Goal: Find specific page/section: Find specific page/section

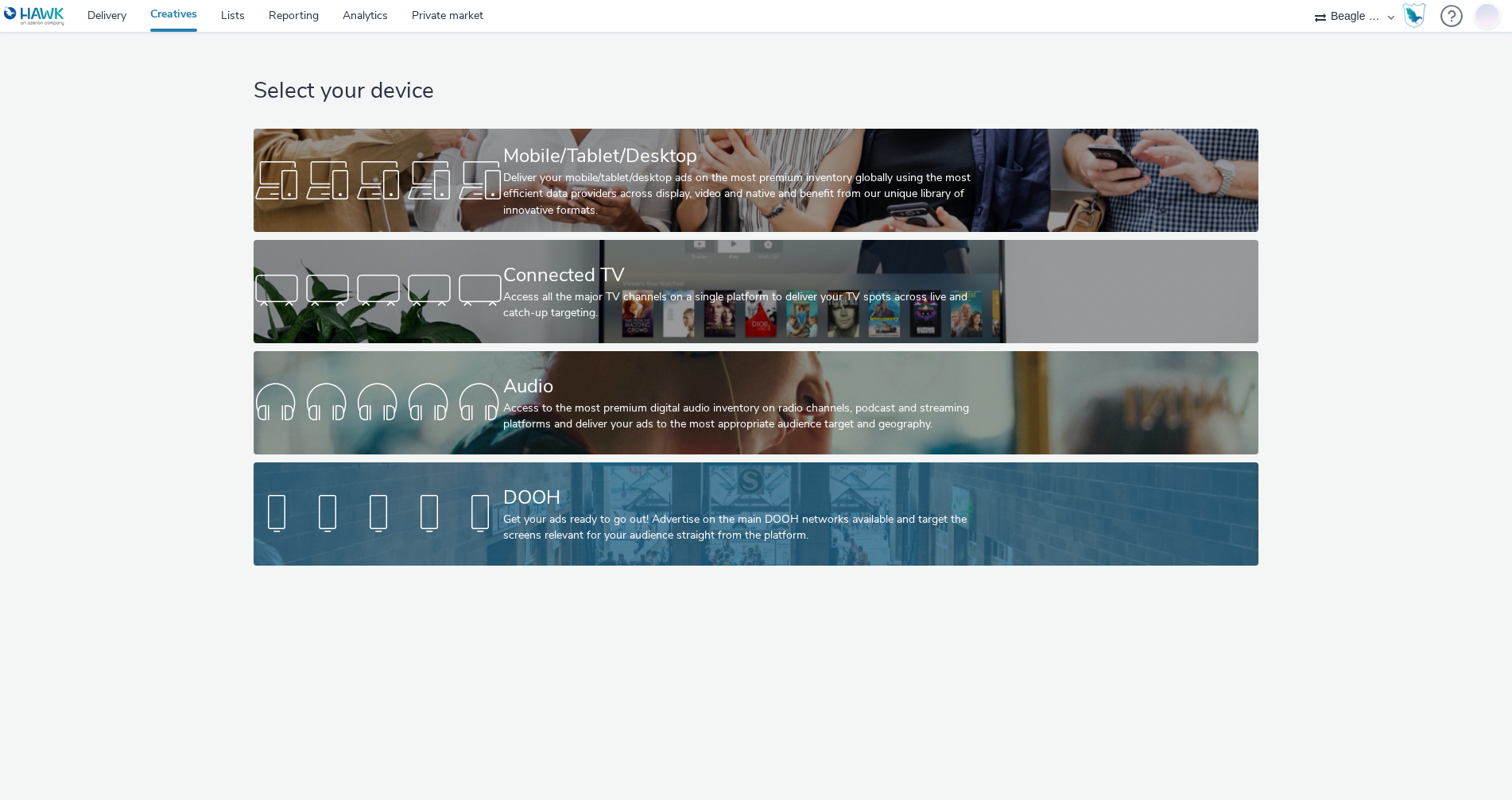
click at [865, 490] on div "DOOH" at bounding box center [752, 498] width 500 height 27
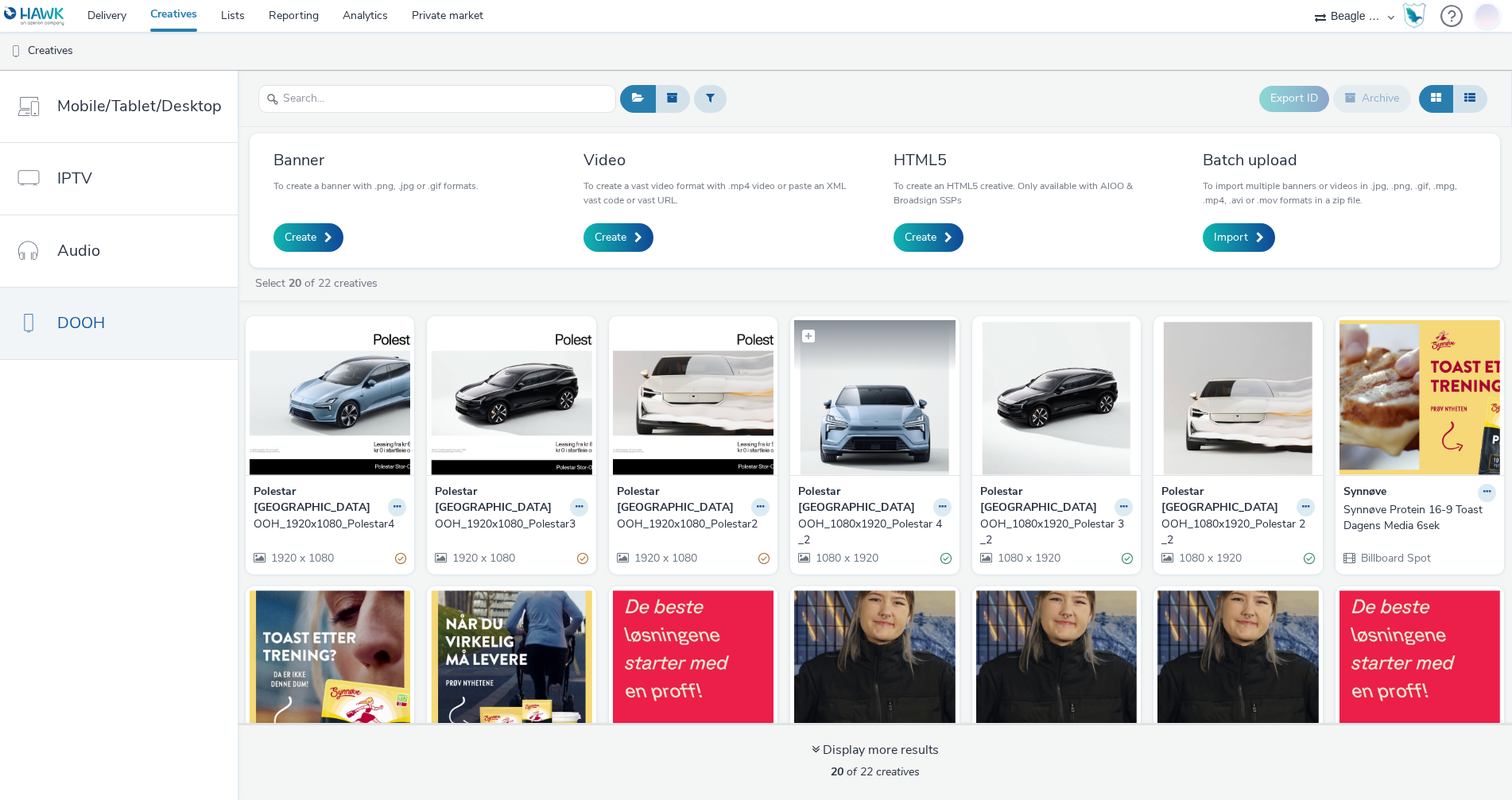
click at [879, 455] on img at bounding box center [874, 397] width 161 height 155
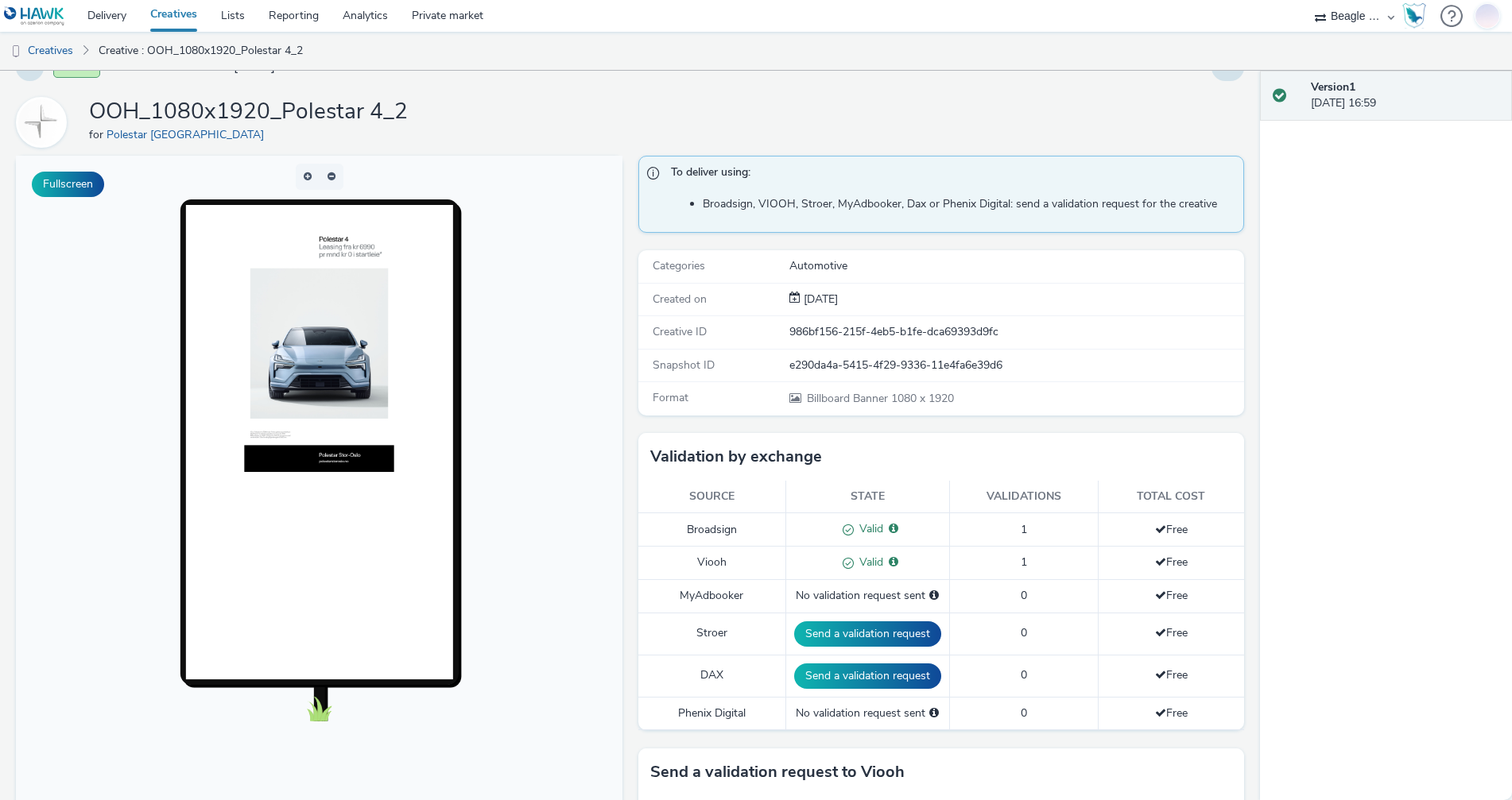
scroll to position [509, 0]
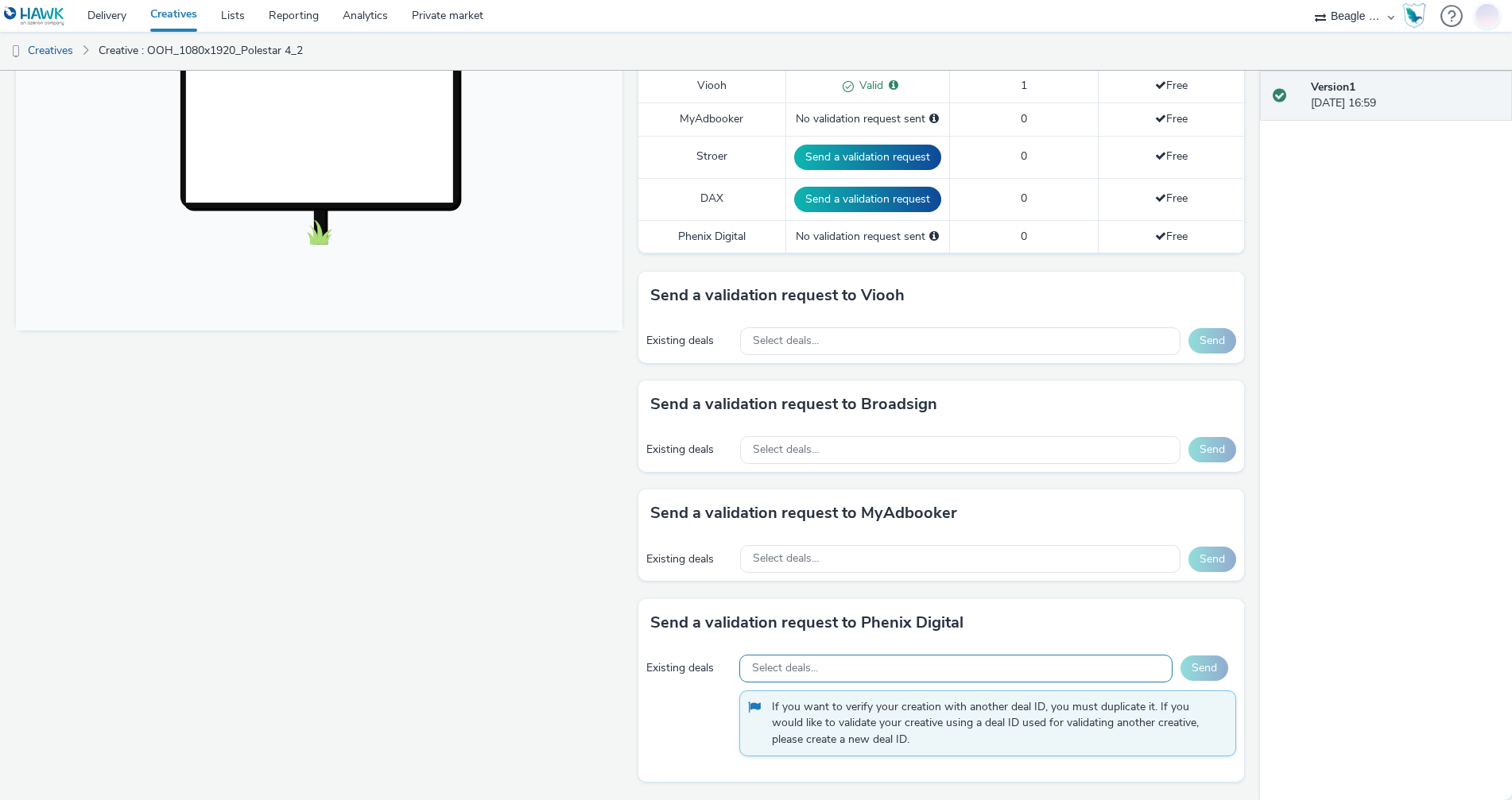
click at [790, 668] on span "Select deals..." at bounding box center [784, 668] width 66 height 13
click at [798, 563] on span "Select deals..." at bounding box center [785, 559] width 66 height 13
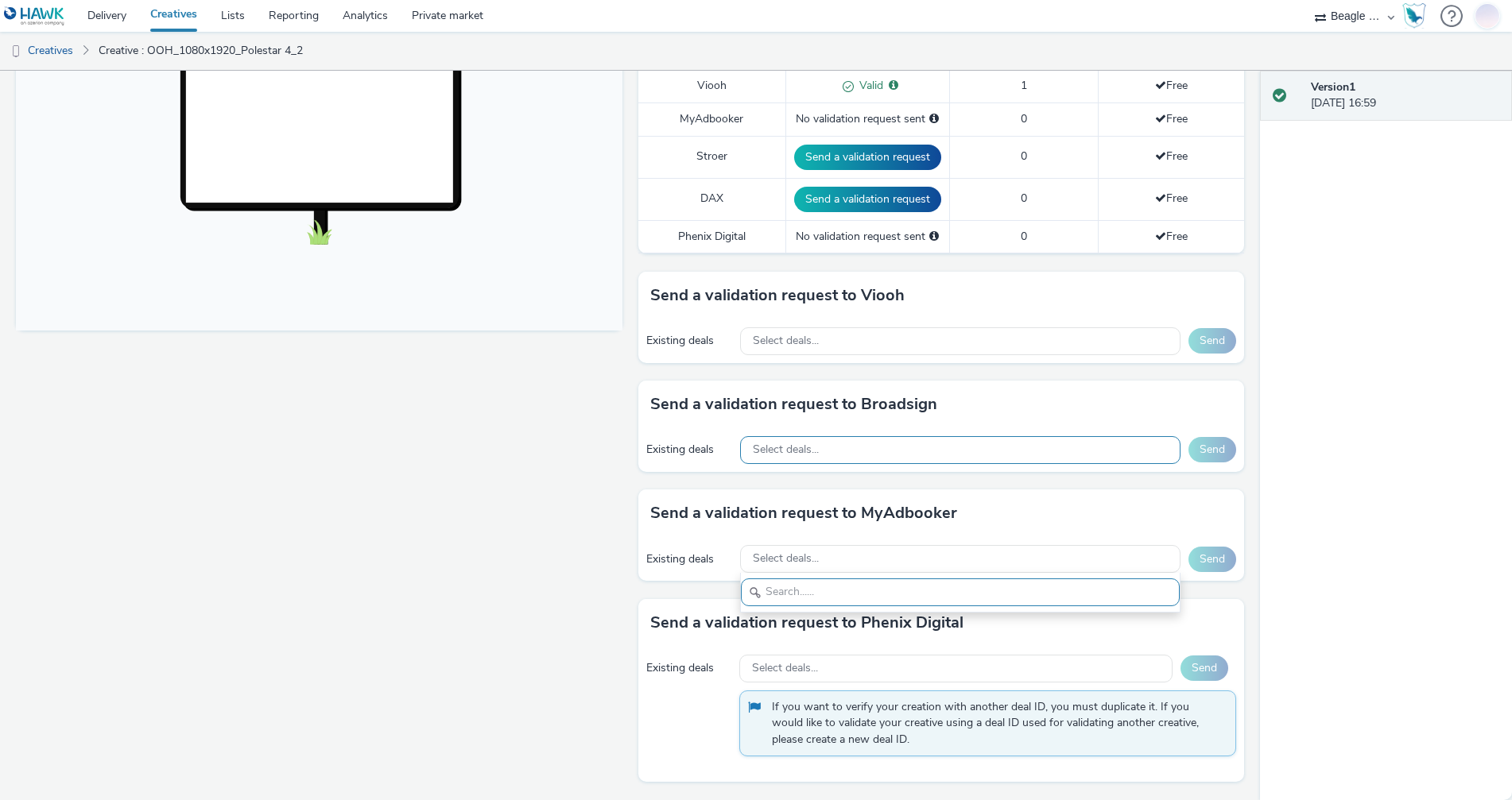
click at [799, 456] on span "Select deals..." at bounding box center [785, 450] width 66 height 13
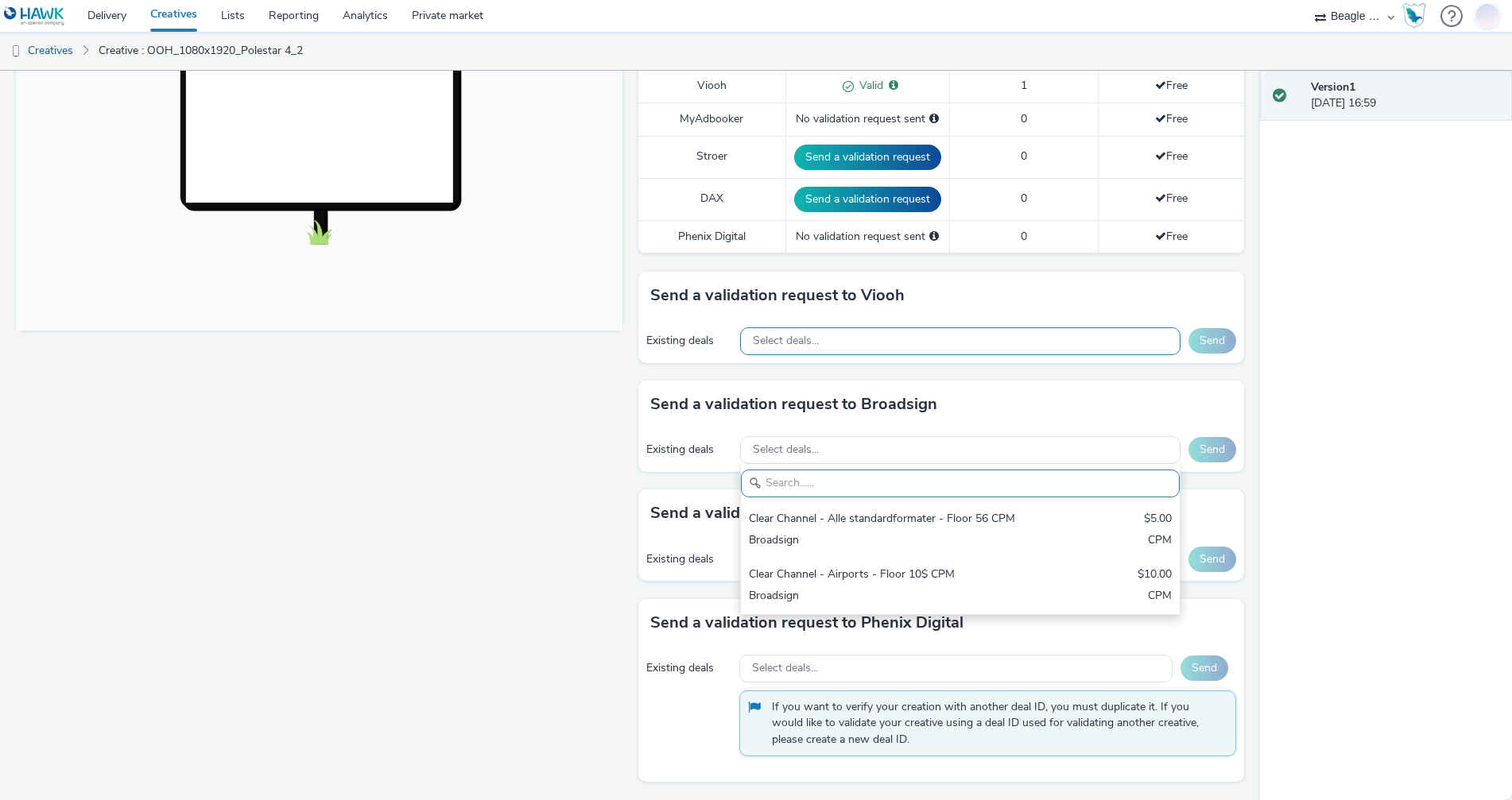
click at [793, 348] on div "Select deals..." at bounding box center [960, 341] width 440 height 27
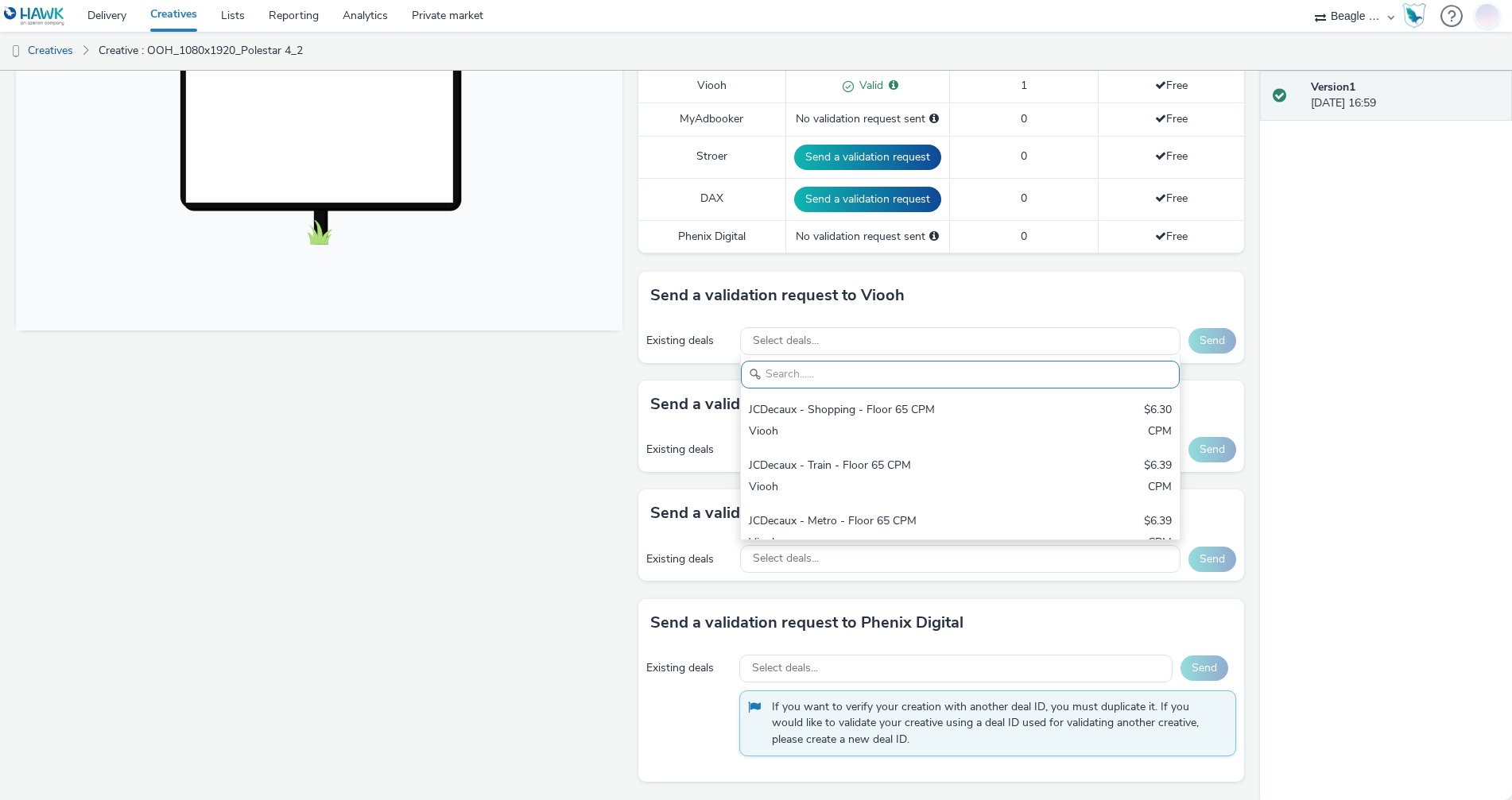
click at [579, 554] on div "Fullscreen" at bounding box center [323, 239] width 615 height 1121
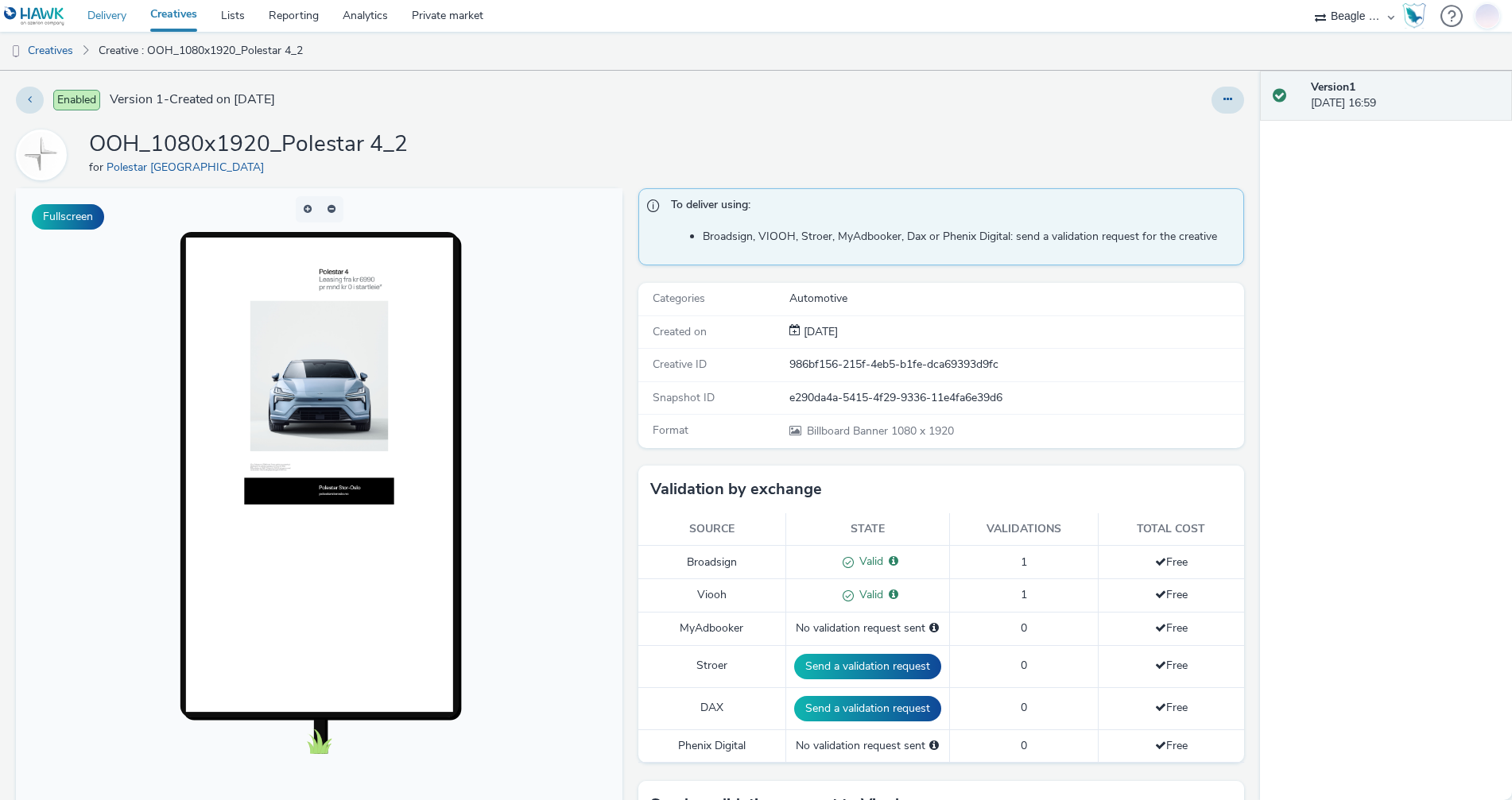
click at [101, 20] on link "Delivery" at bounding box center [106, 16] width 63 height 32
